Goal: Task Accomplishment & Management: Manage account settings

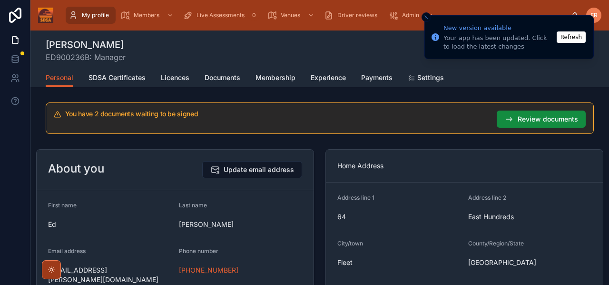
click at [93, 17] on span "My profile" at bounding box center [95, 15] width 27 height 8
click at [563, 39] on button "Refresh" at bounding box center [571, 36] width 29 height 11
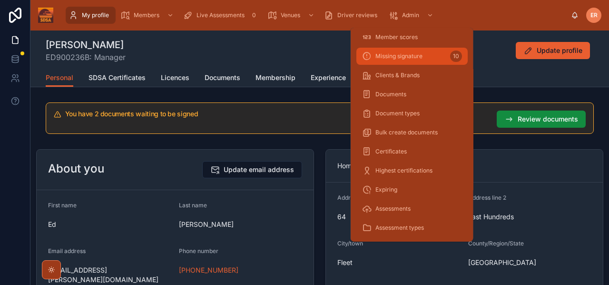
scroll to position [84, 0]
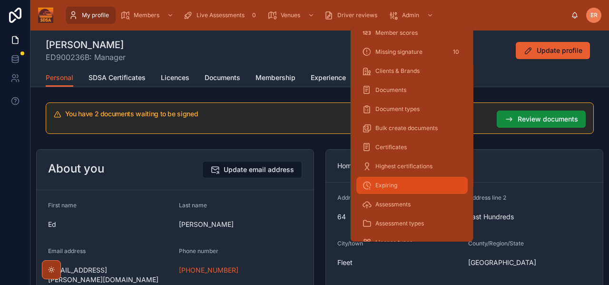
click at [390, 182] on span "Expiring" at bounding box center [387, 185] width 22 height 8
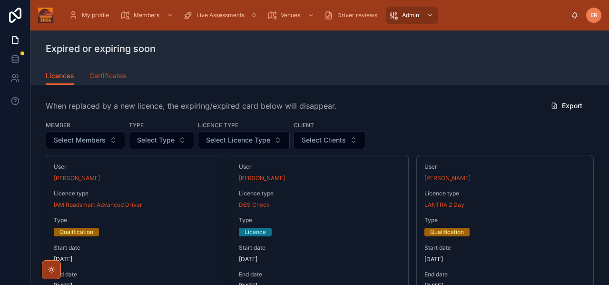
click at [113, 77] on span "Certificates" at bounding box center [107, 76] width 37 height 10
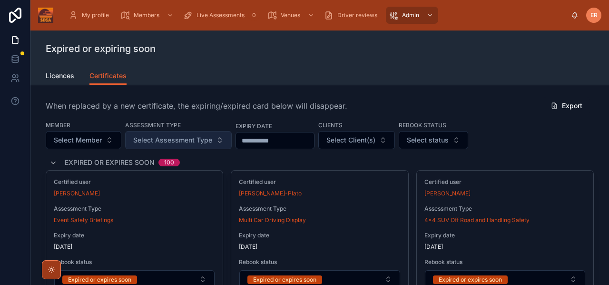
click at [175, 141] on span "Select Assessment Type" at bounding box center [172, 140] width 79 height 10
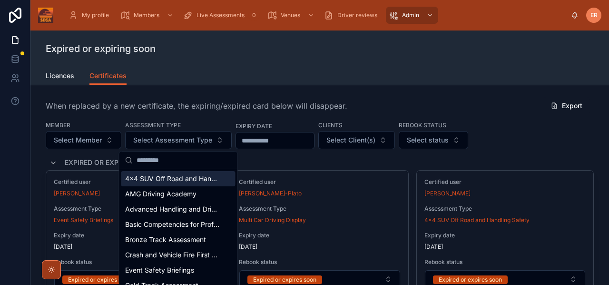
click at [170, 181] on span "4x4 SUV Off Road and Handling Safety" at bounding box center [172, 179] width 95 height 10
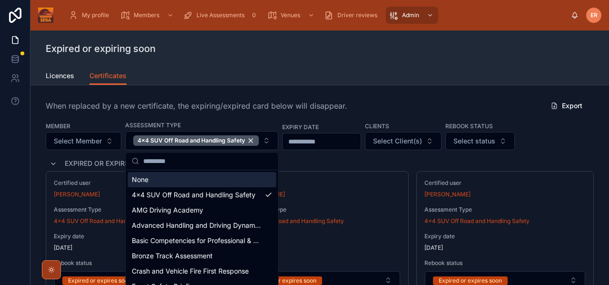
click at [388, 110] on div "When replaced by a new certificate, the expiring/expired card below will disapp…" at bounding box center [320, 106] width 548 height 18
